Goal: Task Accomplishment & Management: Manage account settings

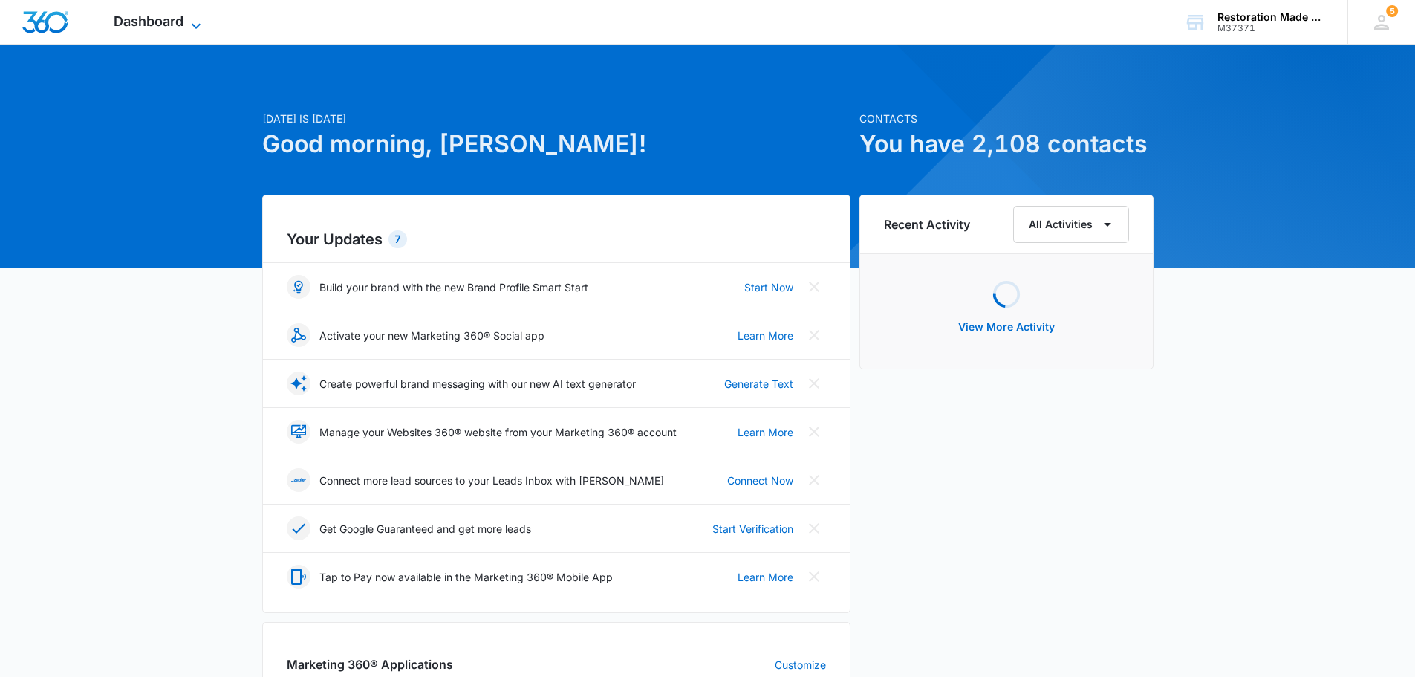
click at [129, 18] on span "Dashboard" at bounding box center [149, 21] width 70 height 16
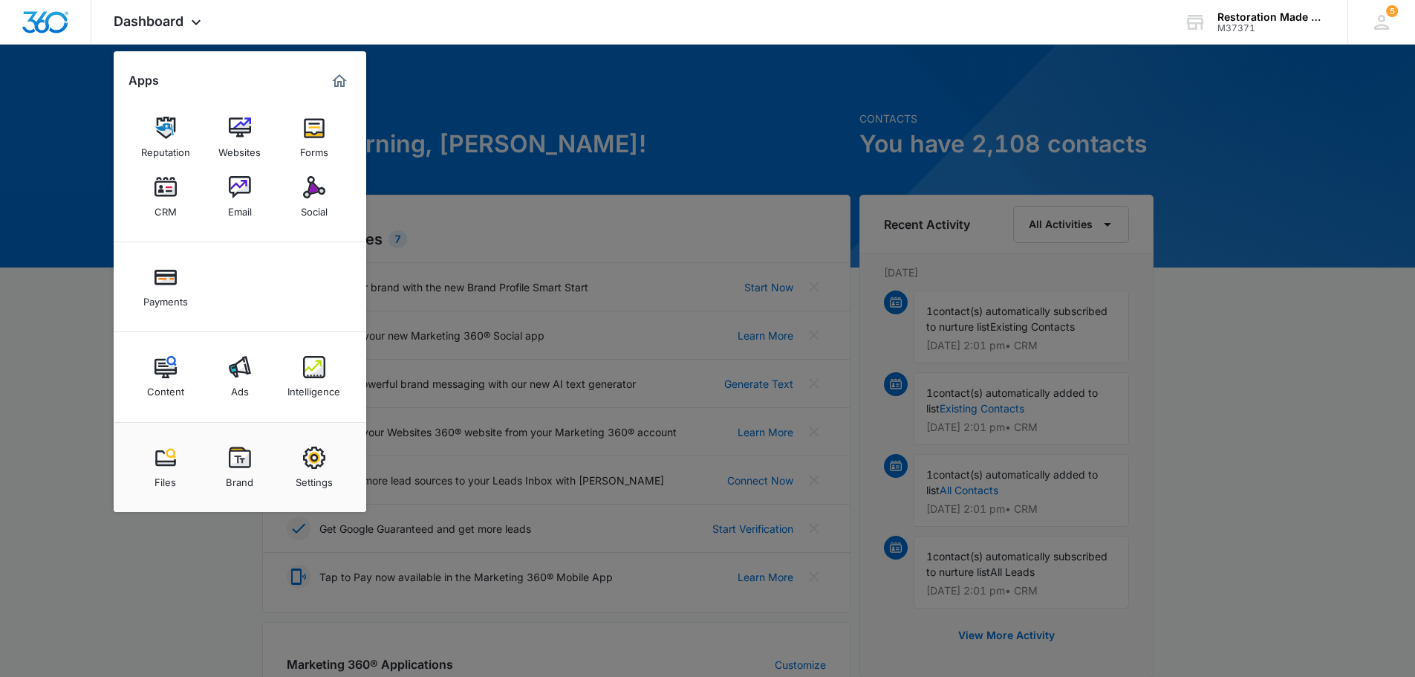
click at [177, 198] on link "CRM" at bounding box center [165, 197] width 56 height 56
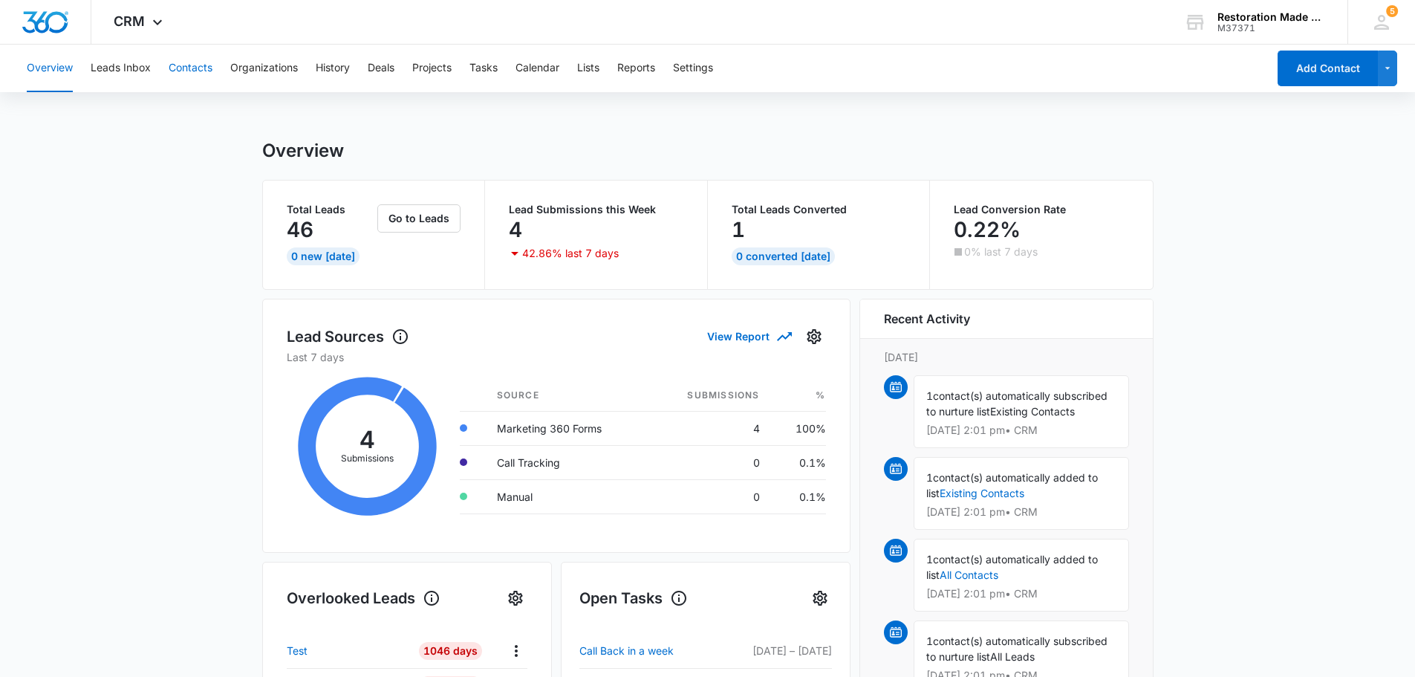
click at [198, 74] on button "Contacts" at bounding box center [191, 69] width 44 height 48
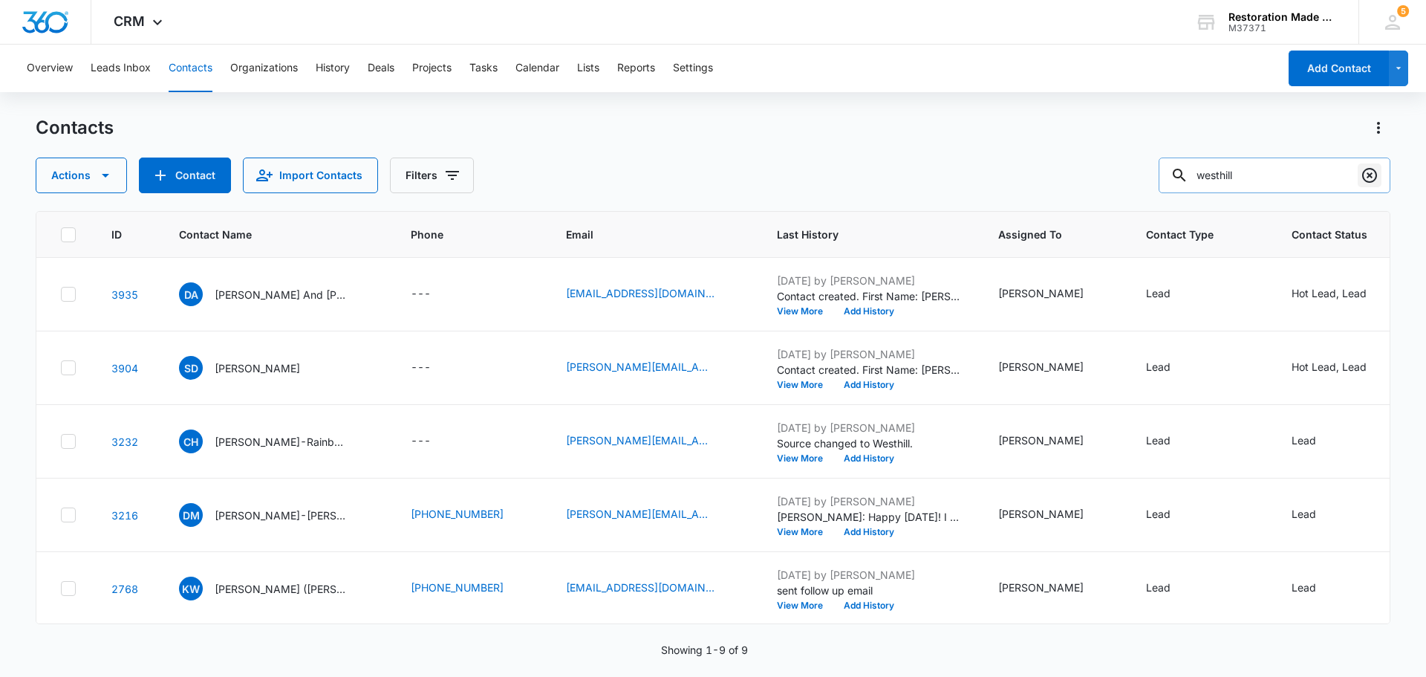
click at [1368, 177] on icon "Clear" at bounding box center [1369, 175] width 15 height 15
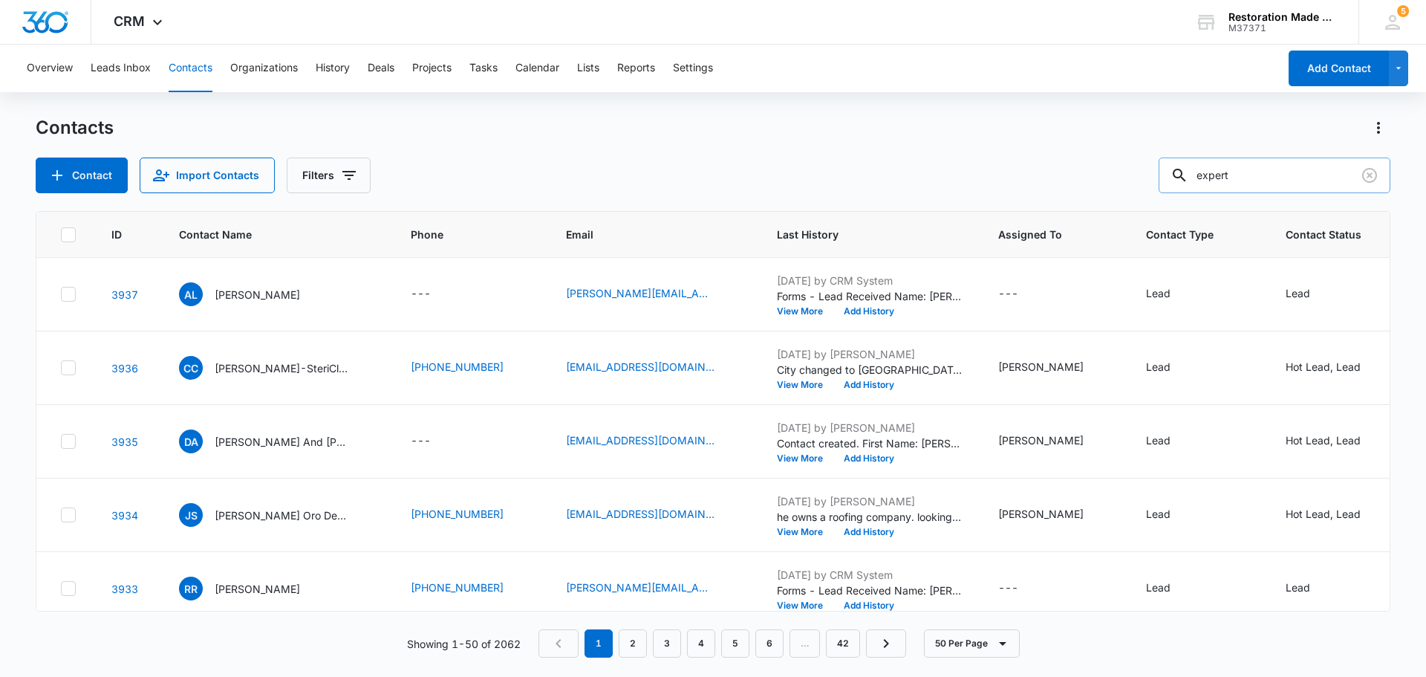
type input "expert"
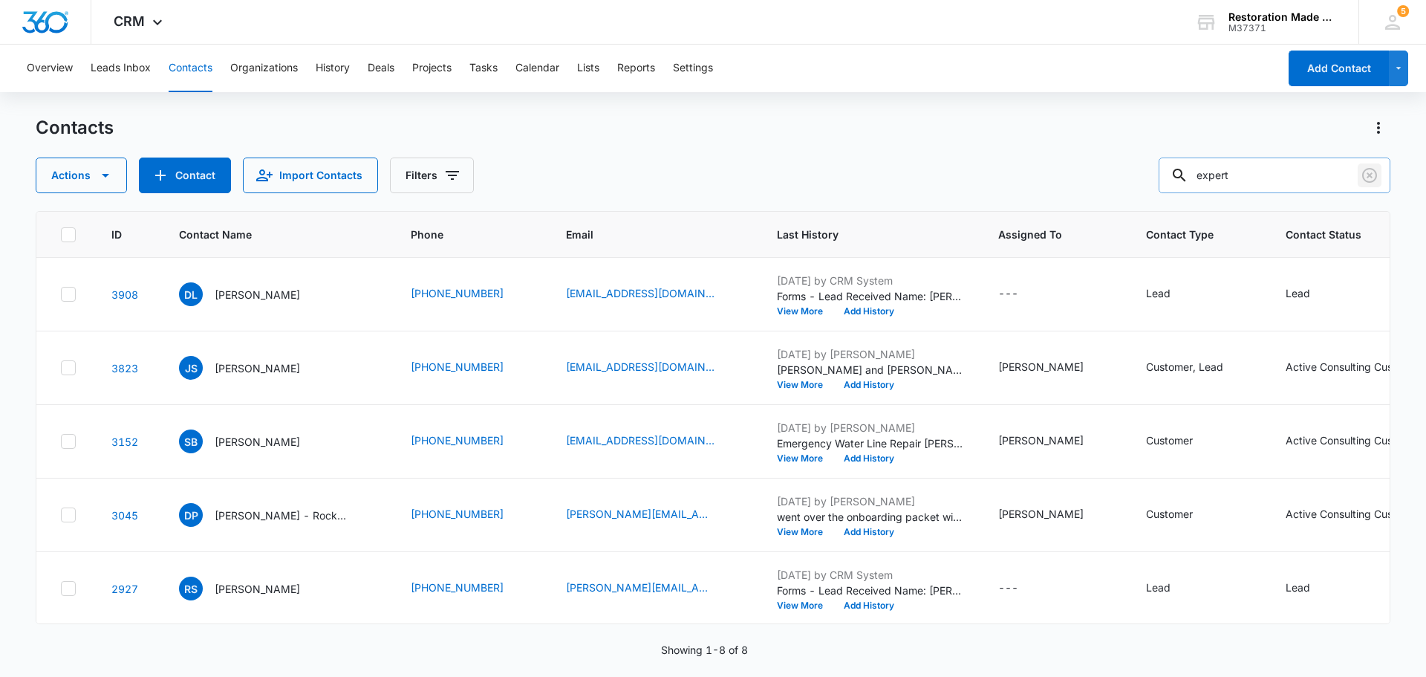
drag, startPoint x: 1365, startPoint y: 172, endPoint x: 1375, endPoint y: 170, distance: 9.8
click at [1365, 172] on icon "Clear" at bounding box center [1370, 175] width 18 height 18
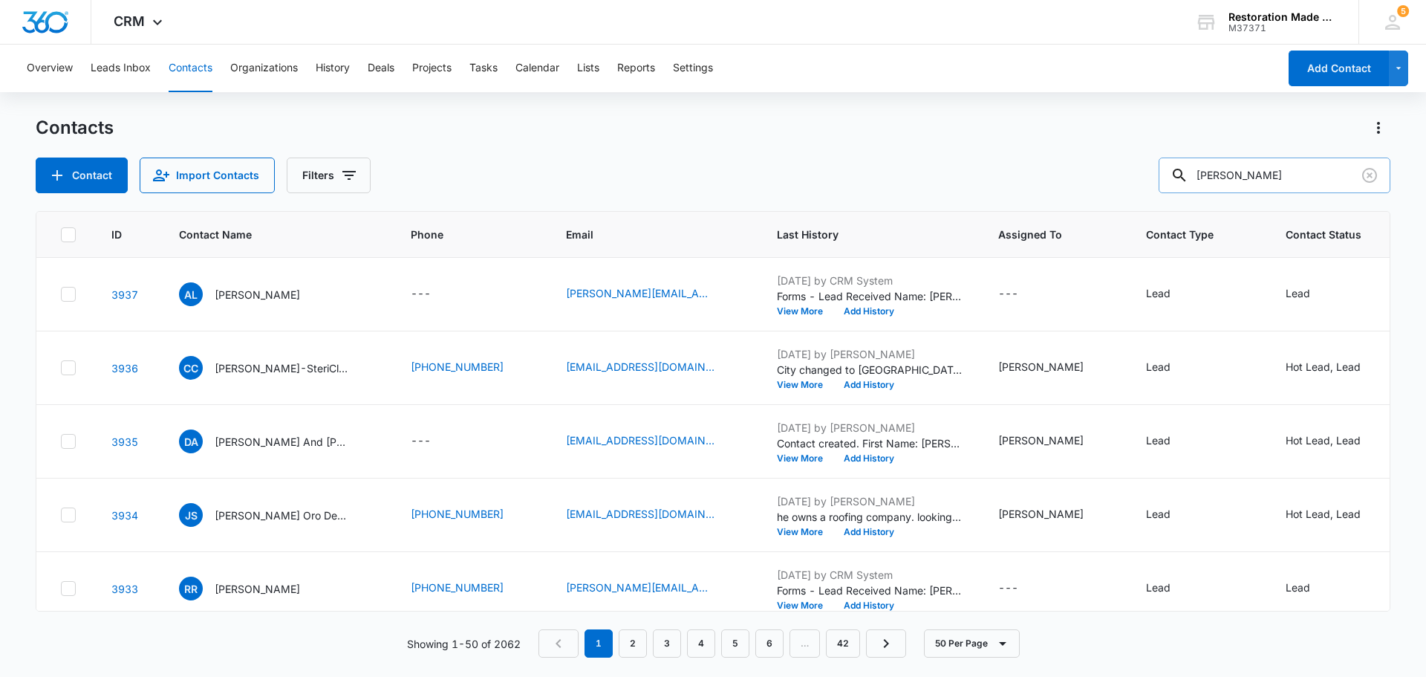
type input "[PERSON_NAME]"
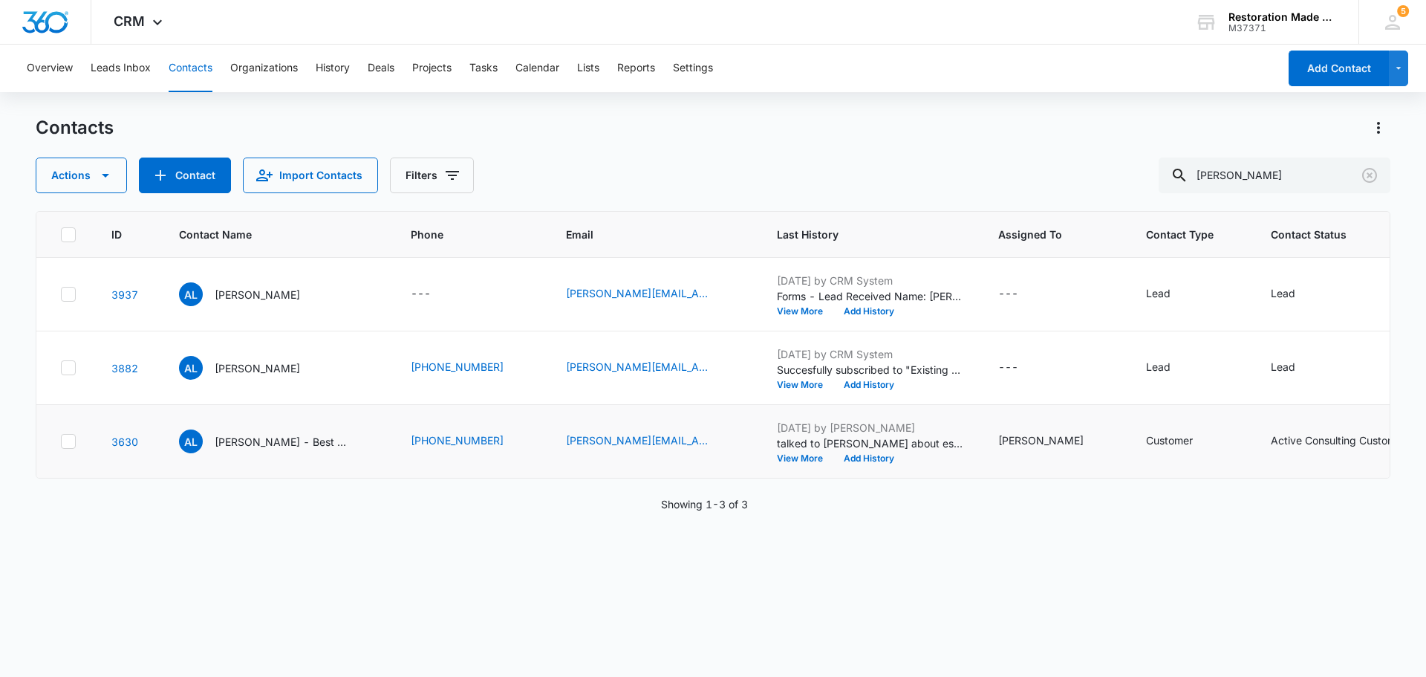
click at [68, 440] on icon at bounding box center [68, 441] width 13 height 13
click at [61, 441] on input "checkbox" at bounding box center [60, 441] width 1 height 1
click at [66, 368] on icon at bounding box center [68, 367] width 9 height 7
click at [61, 368] on input "checkbox" at bounding box center [60, 368] width 1 height 1
click at [114, 182] on button "Actions" at bounding box center [81, 175] width 91 height 36
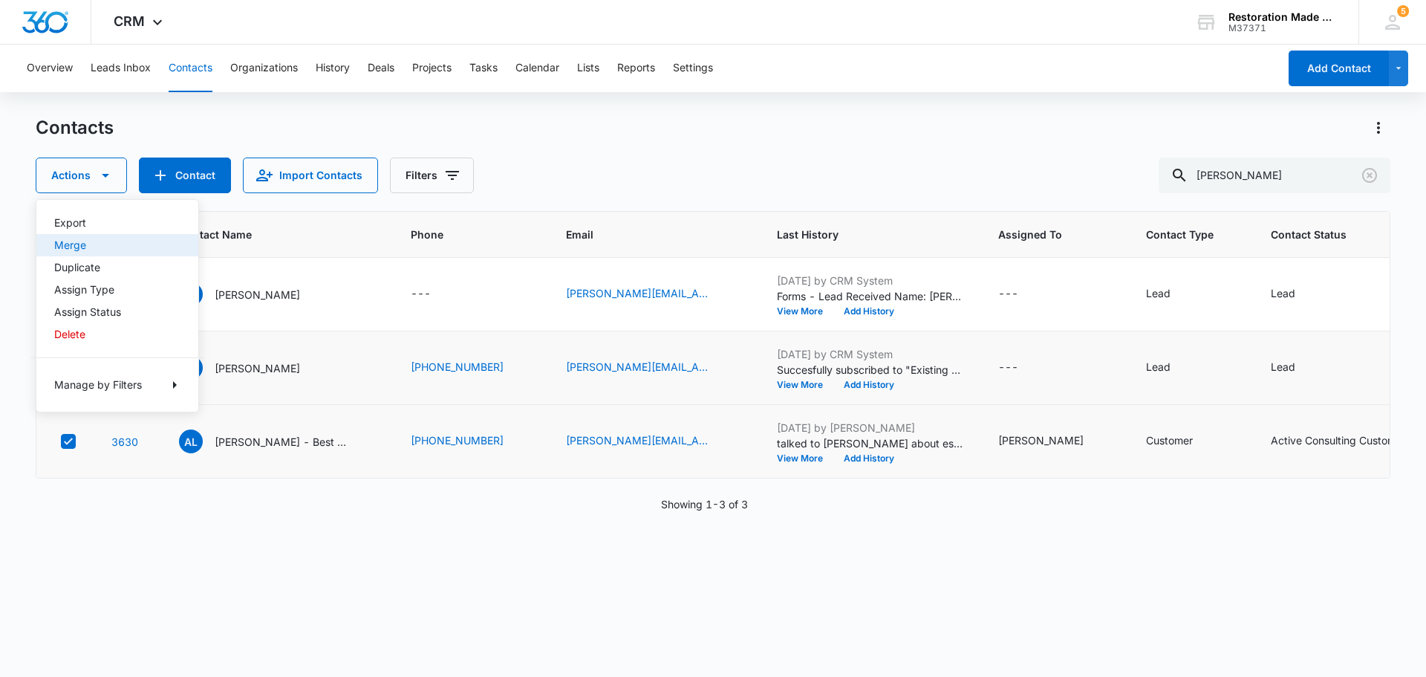
click at [94, 242] on div "Merge" at bounding box center [108, 245] width 108 height 10
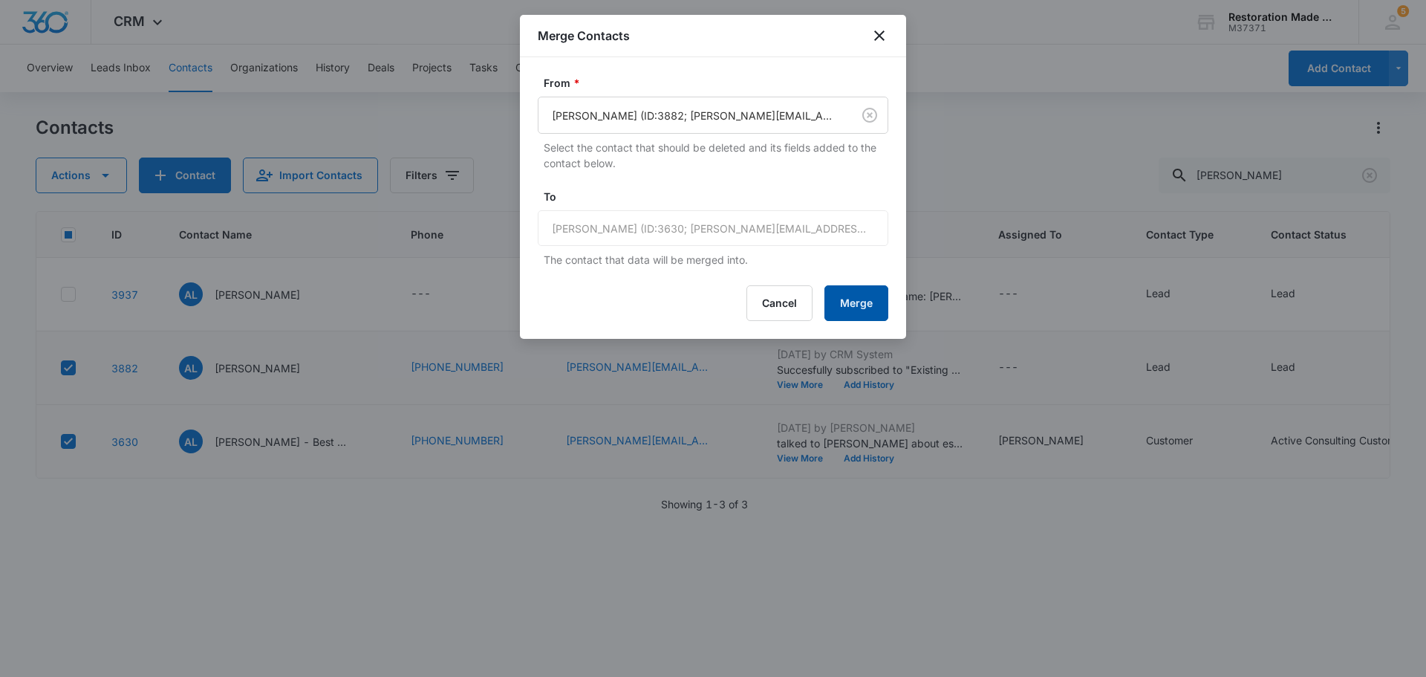
click at [862, 299] on button "Merge" at bounding box center [857, 303] width 64 height 36
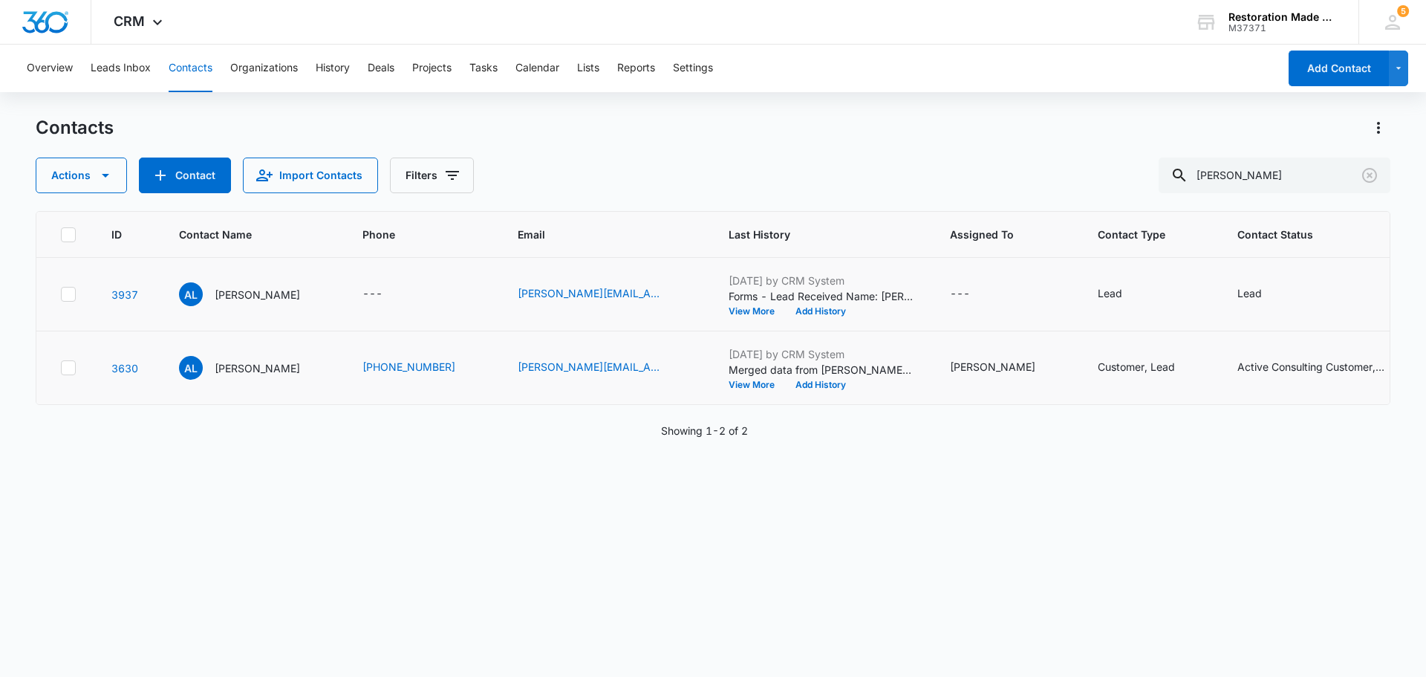
click at [68, 292] on icon at bounding box center [68, 293] width 13 height 13
click at [61, 294] on input "checkbox" at bounding box center [60, 294] width 1 height 1
click at [70, 366] on icon at bounding box center [68, 367] width 9 height 7
click at [61, 368] on input "checkbox" at bounding box center [60, 368] width 1 height 1
click at [104, 178] on icon "button" at bounding box center [106, 175] width 18 height 18
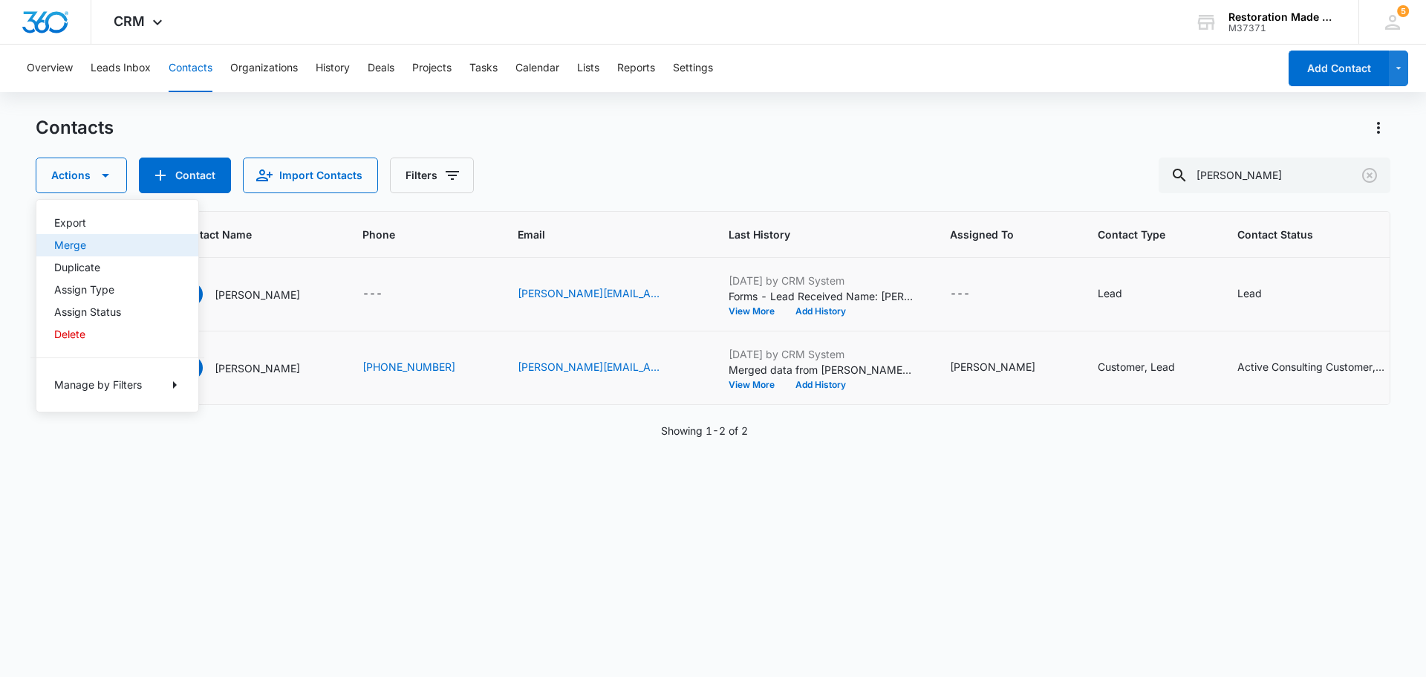
click at [98, 252] on button "Merge" at bounding box center [117, 245] width 162 height 22
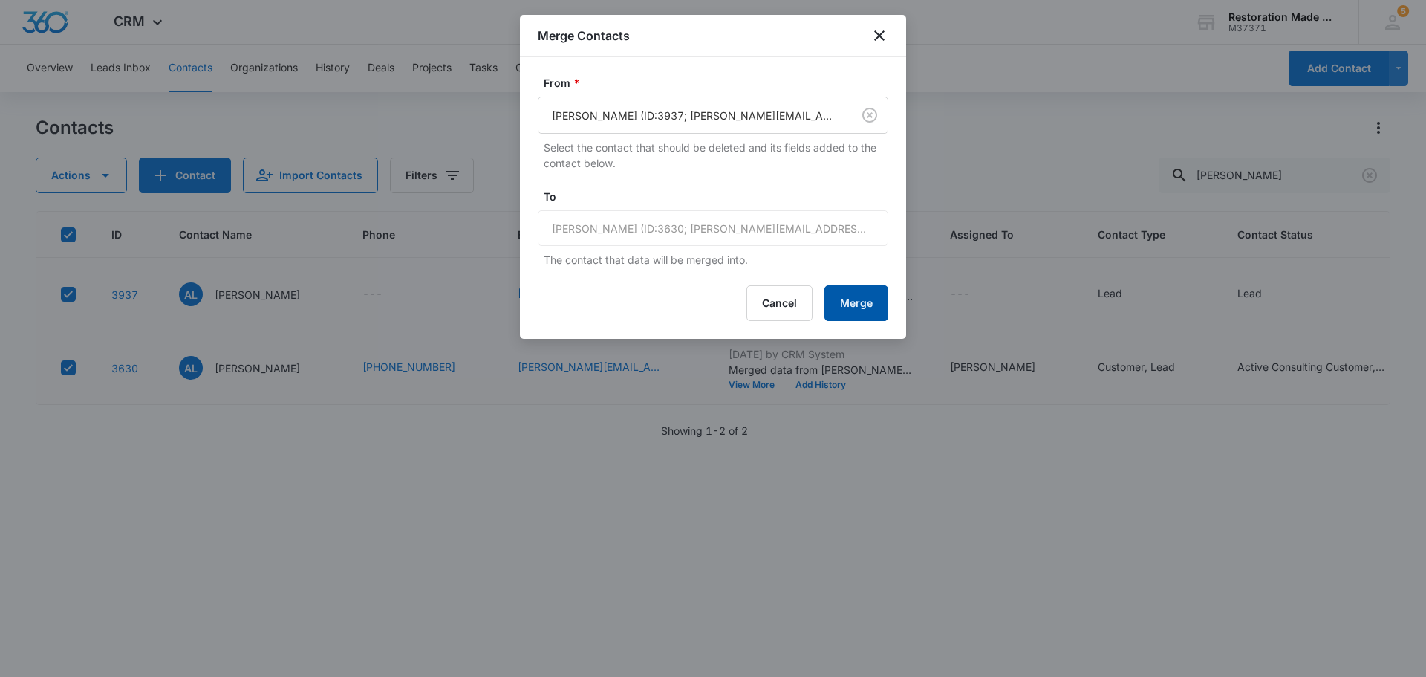
click at [872, 292] on button "Merge" at bounding box center [857, 303] width 64 height 36
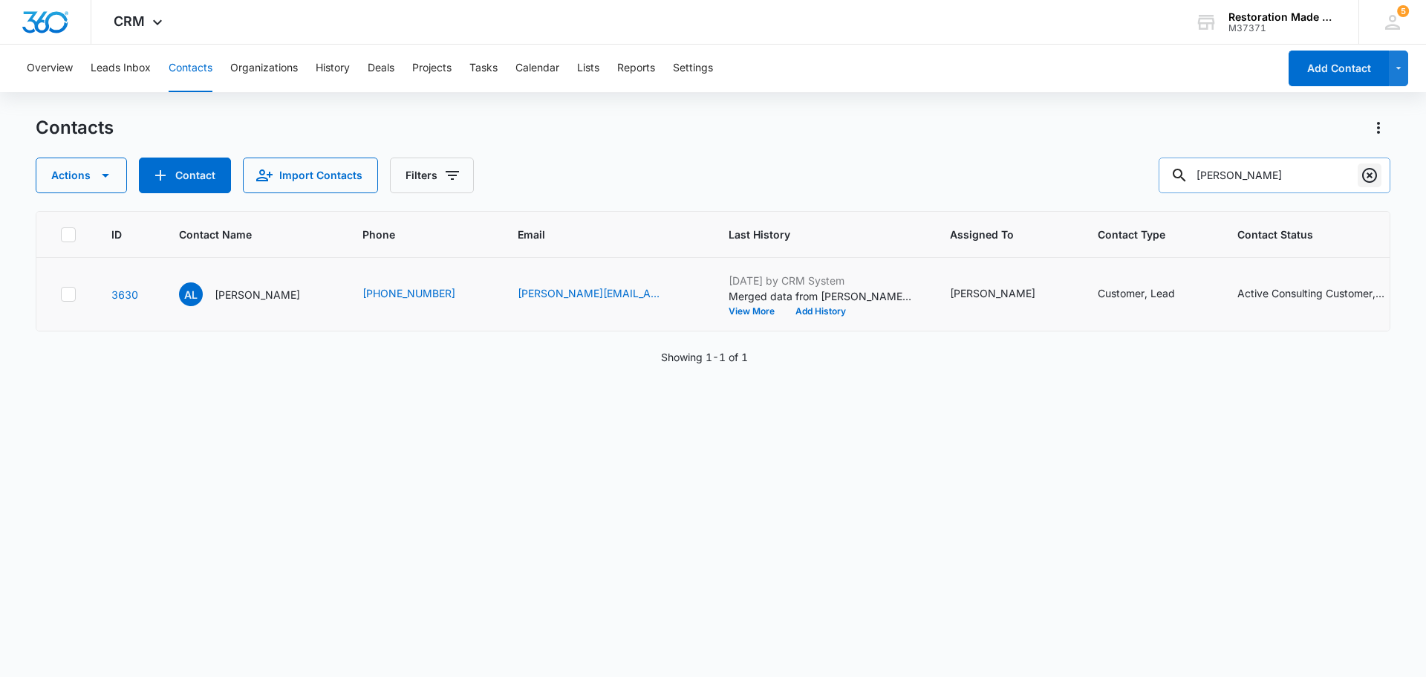
click at [1371, 178] on icon "Clear" at bounding box center [1370, 175] width 18 height 18
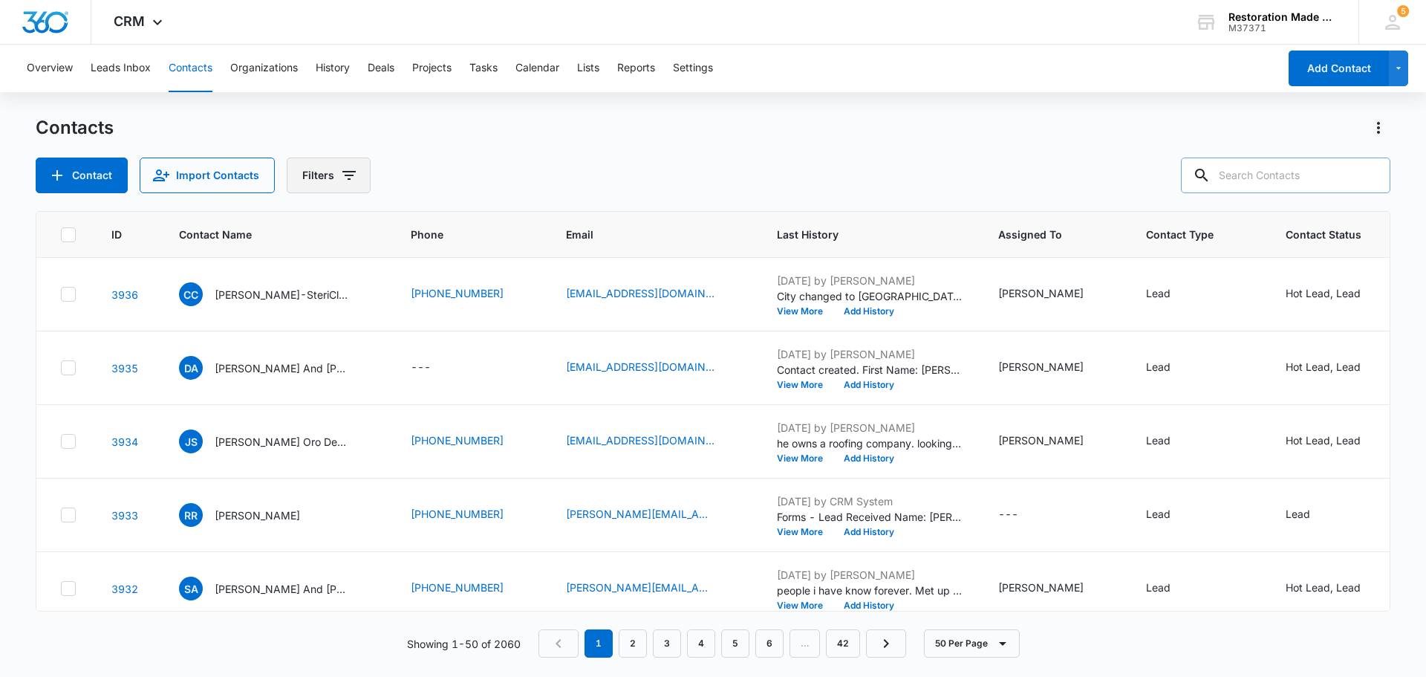
click at [342, 170] on icon "Filters" at bounding box center [349, 175] width 18 height 18
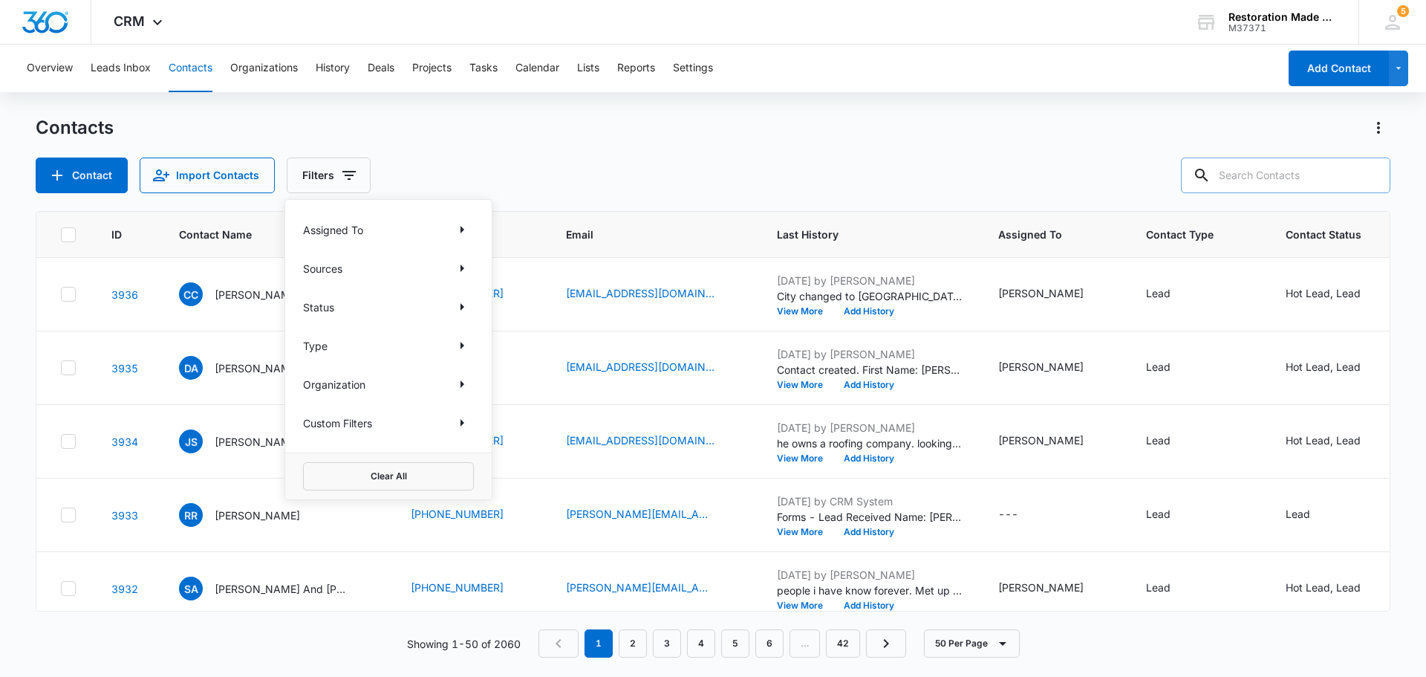
click at [383, 232] on div "Assigned To" at bounding box center [388, 230] width 171 height 24
click at [462, 229] on icon "Show Assigned To filters" at bounding box center [463, 229] width 4 height 7
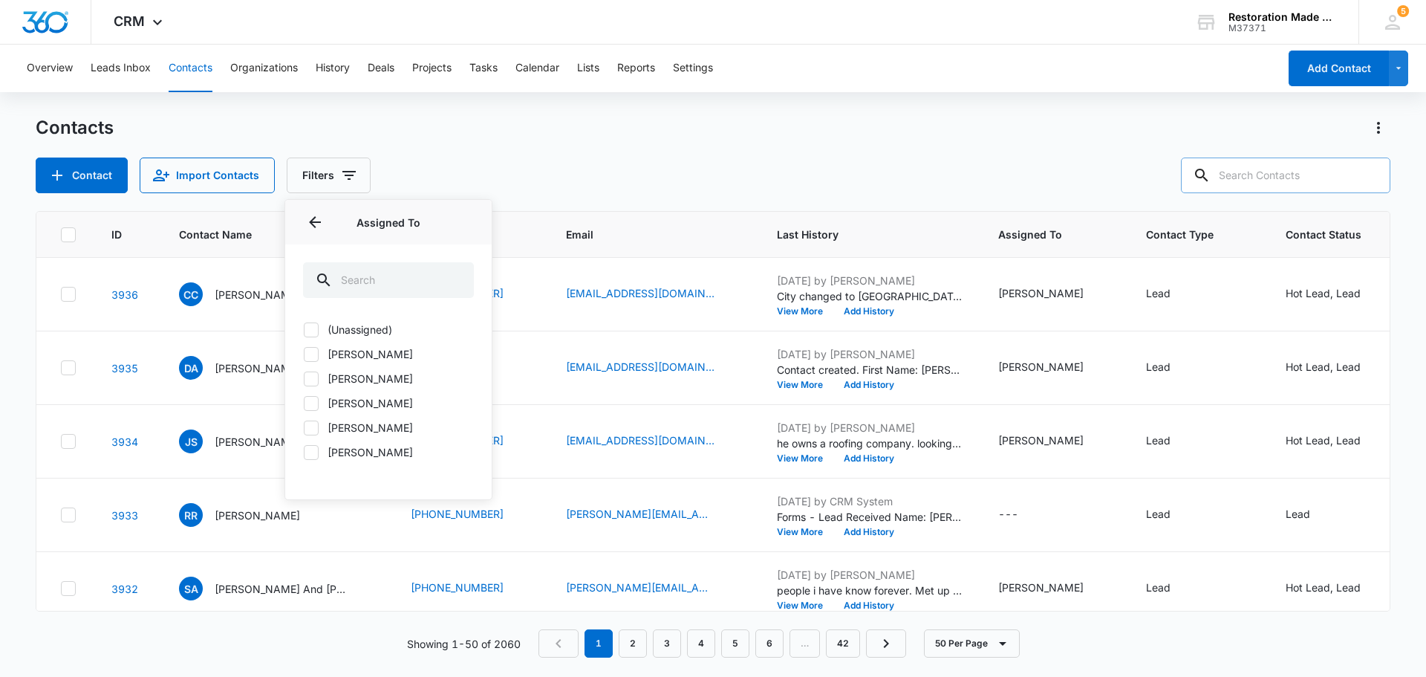
click at [318, 360] on label "[PERSON_NAME]" at bounding box center [388, 354] width 171 height 16
click at [304, 354] on input "[PERSON_NAME]" at bounding box center [303, 354] width 1 height 1
checkbox input "true"
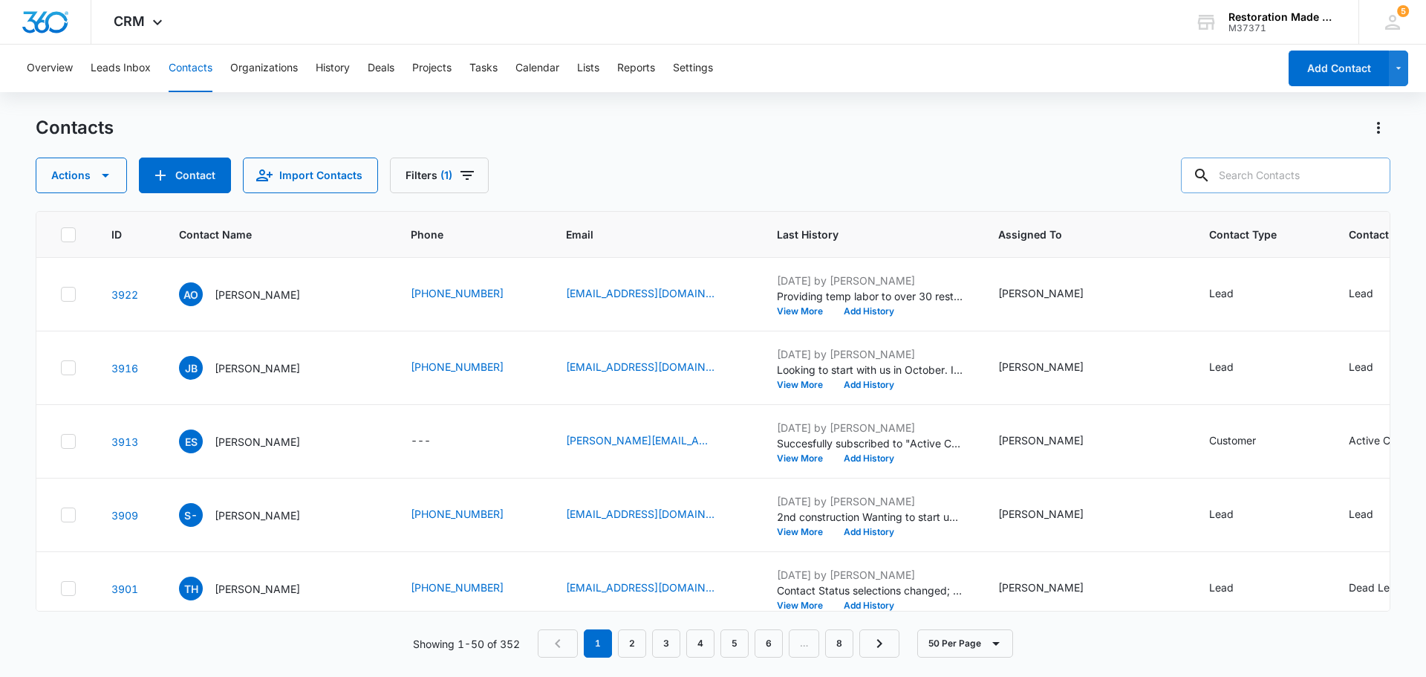
click at [634, 158] on div "Actions Contact Import Contacts Filters (1)" at bounding box center [713, 175] width 1355 height 36
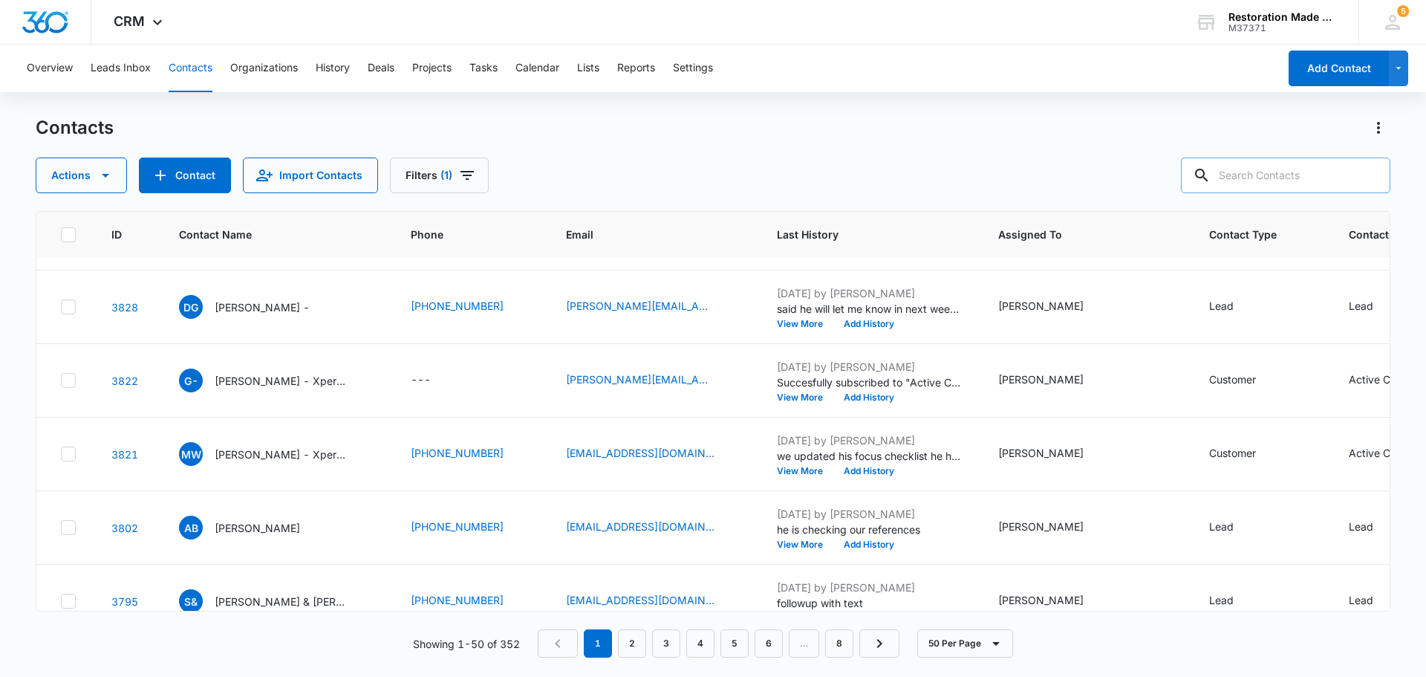
scroll to position [520, 0]
